Goal: Information Seeking & Learning: Find specific fact

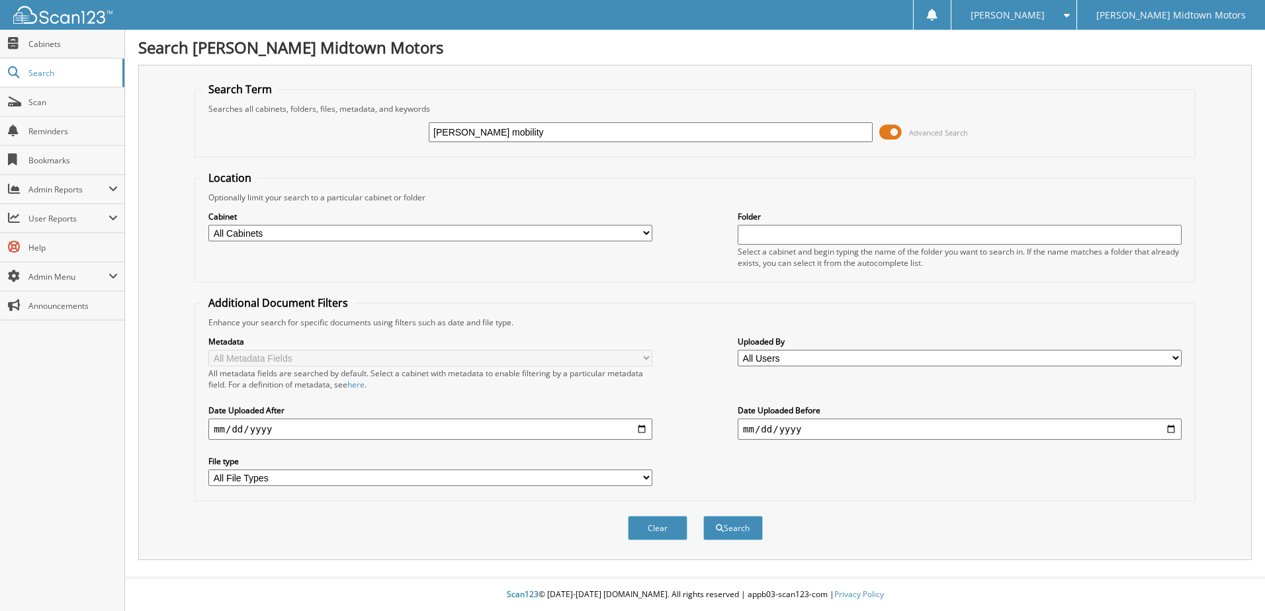
type input "[PERSON_NAME] mobility"
click at [645, 234] on select "All Cabinets 1945 MARKET LLC 2018 PAYABLES 2019 PAYABLES 2020 DEPOSIT/CREDIT CA…" at bounding box center [430, 233] width 444 height 17
select select "8022"
click at [208, 225] on select "All Cabinets 1945 MARKET LLC 2018 PAYABLES 2019 PAYABLES 2020 DEPOSIT/CREDIT CA…" at bounding box center [430, 233] width 444 height 17
click at [736, 527] on button "Search" at bounding box center [733, 528] width 60 height 24
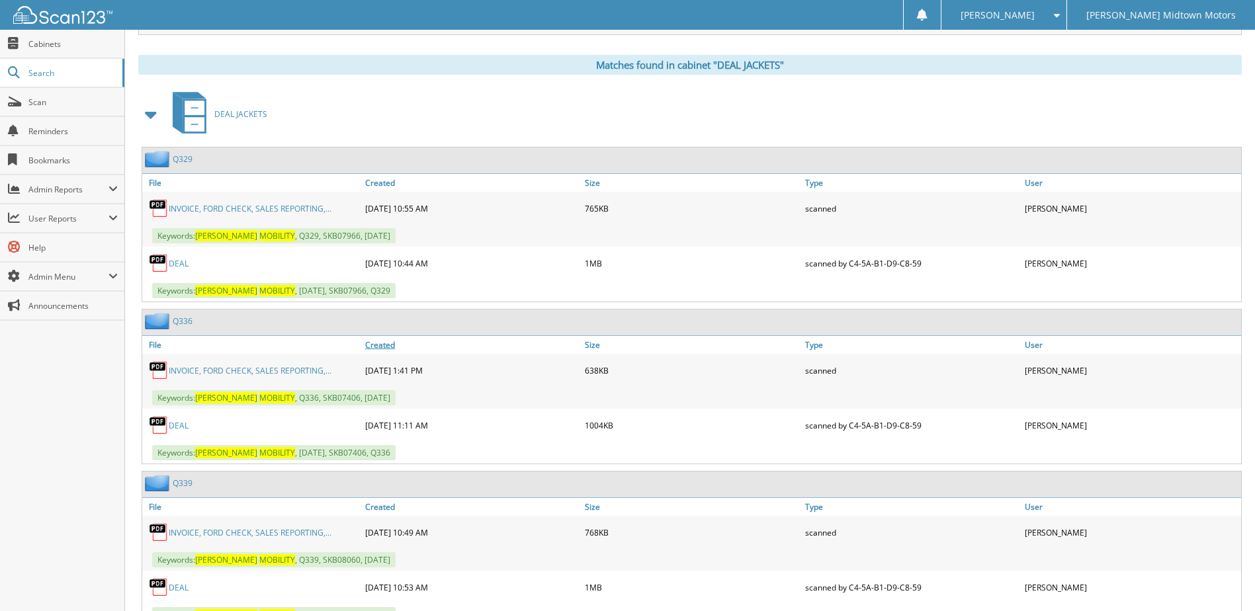
scroll to position [529, 0]
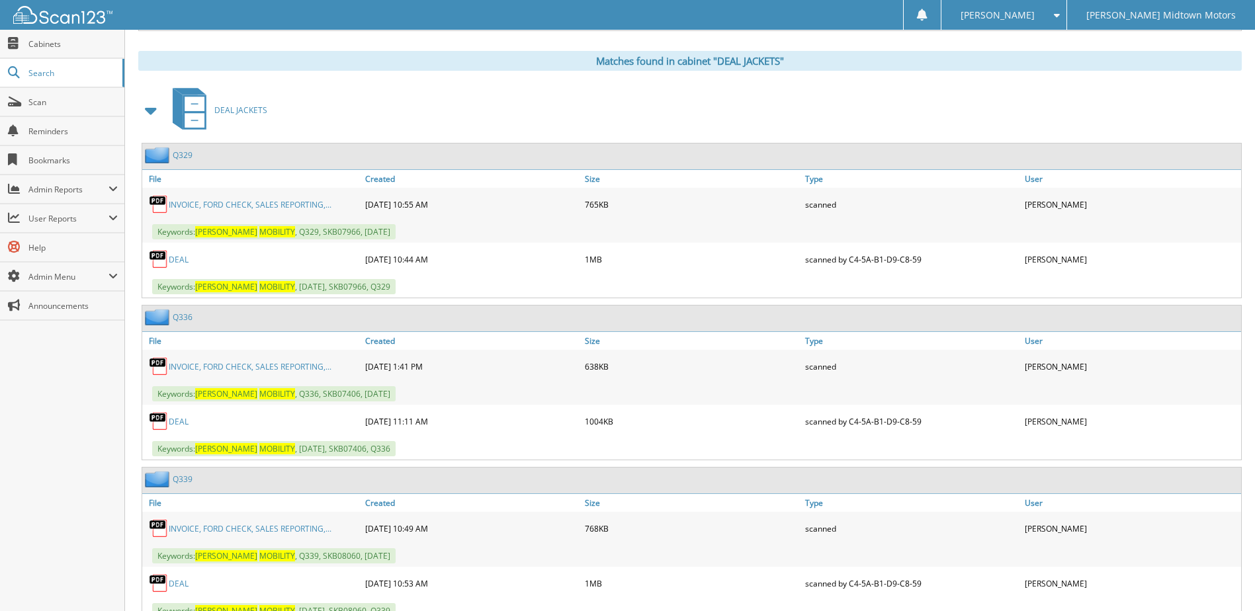
click at [287, 199] on link "INVOICE, FORD CHECK, SALES REPORTING,..." at bounding box center [250, 204] width 163 height 11
drag, startPoint x: 337, startPoint y: 208, endPoint x: 295, endPoint y: 212, distance: 42.5
click at [335, 214] on div "INVOICE, FORD CHECK, SALES REPORTING,..." at bounding box center [252, 204] width 220 height 26
drag, startPoint x: 169, startPoint y: 212, endPoint x: 329, endPoint y: 202, distance: 159.8
click at [348, 204] on div "INVOICE, FORD CHECK, SALES REPORTING,..." at bounding box center [252, 204] width 220 height 26
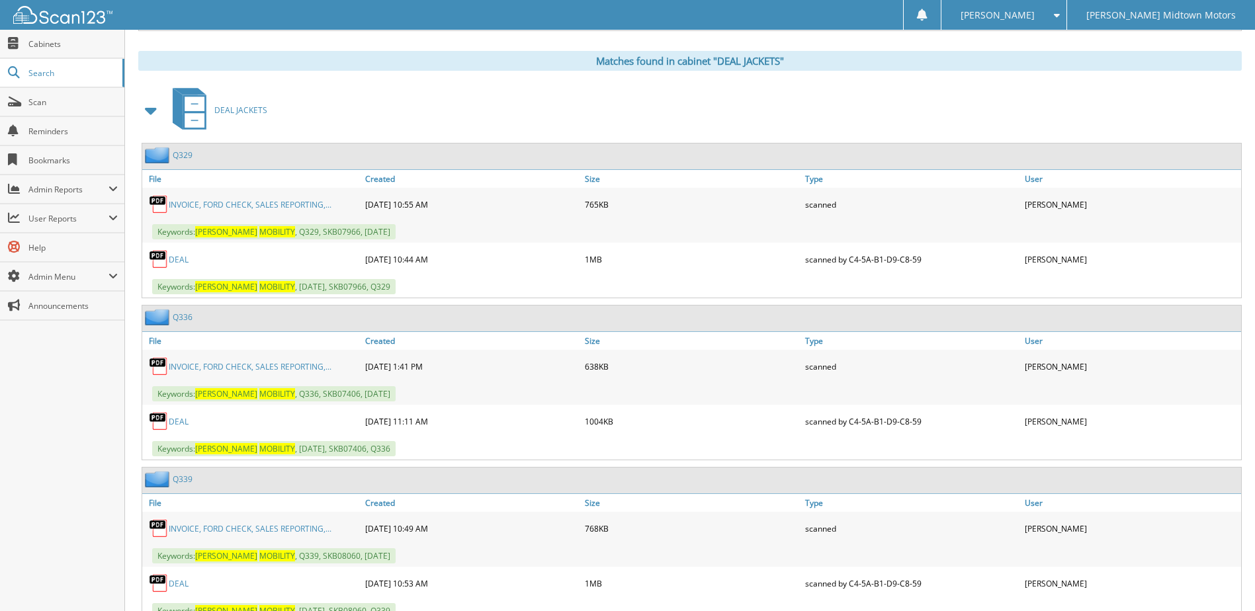
copy div "INVOICE, FORD CHECK, SALES REPORTING,..."
click at [51, 105] on span "Scan" at bounding box center [72, 102] width 89 height 11
